Goal: Task Accomplishment & Management: Manage account settings

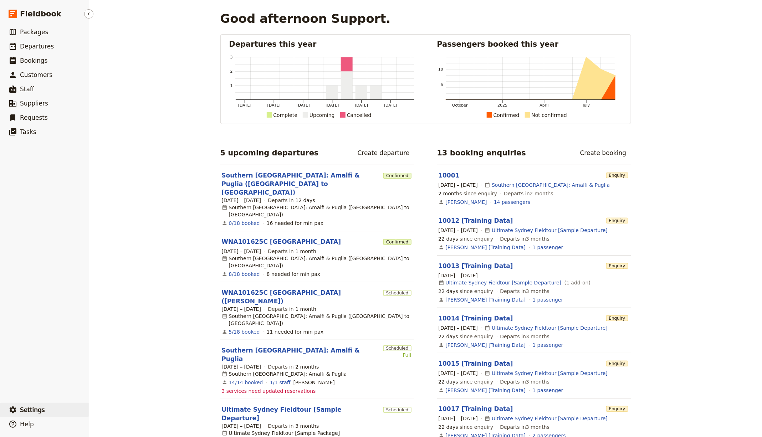
click at [57, 406] on button "​ Settings" at bounding box center [44, 410] width 89 height 14
click at [131, 406] on button "Sign out" at bounding box center [125, 410] width 66 height 10
